Goal: Find specific page/section: Find specific page/section

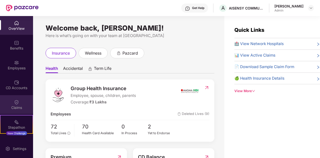
click at [12, 102] on div "Claims" at bounding box center [16, 104] width 33 height 19
